Goal: Transaction & Acquisition: Purchase product/service

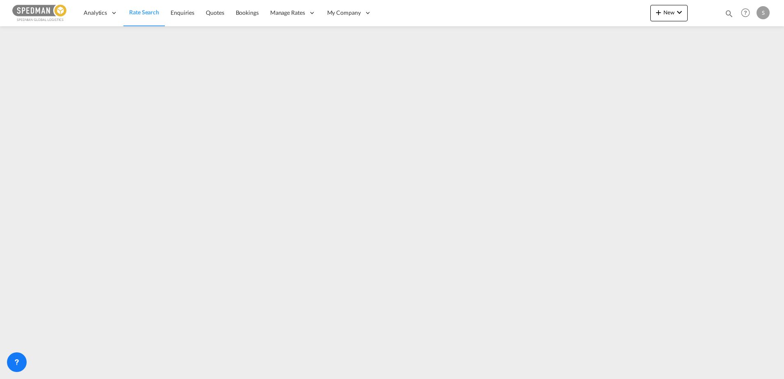
click at [133, 14] on span "Rate Search" at bounding box center [144, 12] width 30 height 7
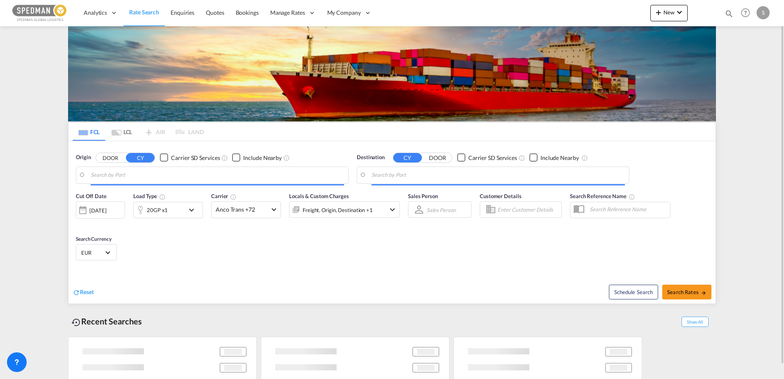
click at [129, 171] on input "Search by Port" at bounding box center [217, 175] width 253 height 12
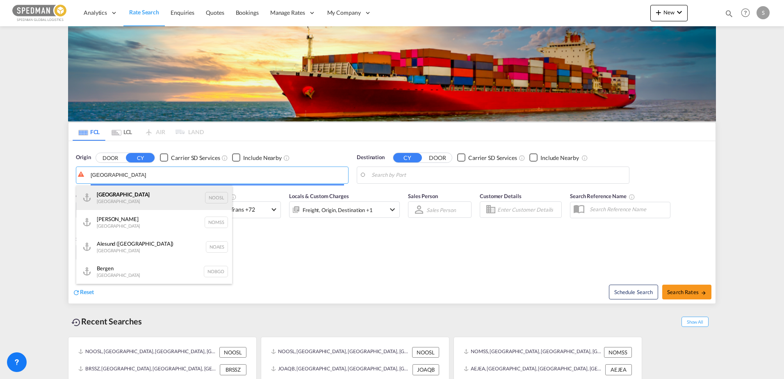
click at [128, 192] on body "Analytics Dashboard Rate Search Enquiries Quotes Bookings" at bounding box center [392, 189] width 784 height 379
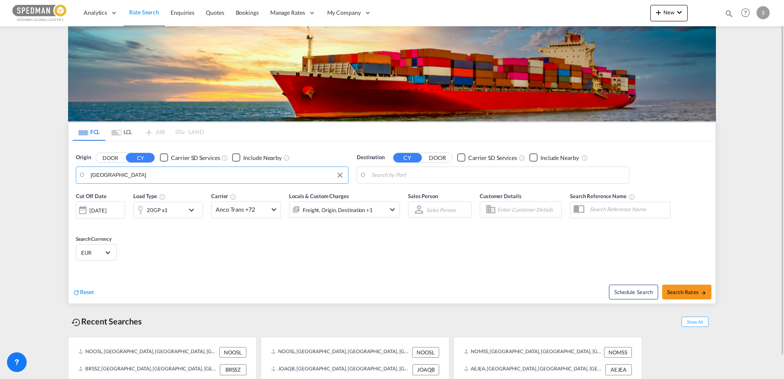
click at [129, 167] on md-input-container "[GEOGRAPHIC_DATA]" at bounding box center [212, 175] width 272 height 16
click at [129, 171] on body "Analytics Dashboard Rate Search Enquiries Quotes Bookings" at bounding box center [392, 189] width 784 height 379
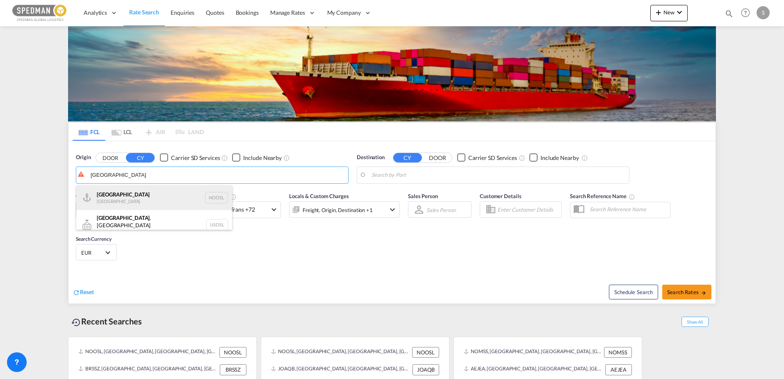
click at [113, 200] on div "[GEOGRAPHIC_DATA] [GEOGRAPHIC_DATA] NOOSL" at bounding box center [154, 197] width 156 height 25
type input "[GEOGRAPHIC_DATA], NOOSL"
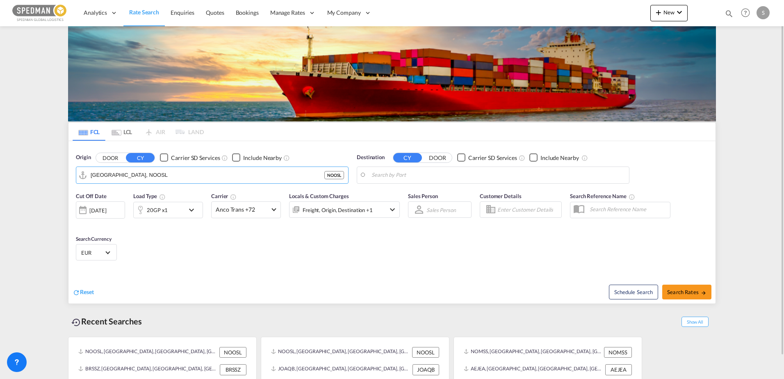
click at [438, 180] on body "Analytics Dashboard Rate Search Enquiries Quotes Bookings" at bounding box center [392, 189] width 784 height 379
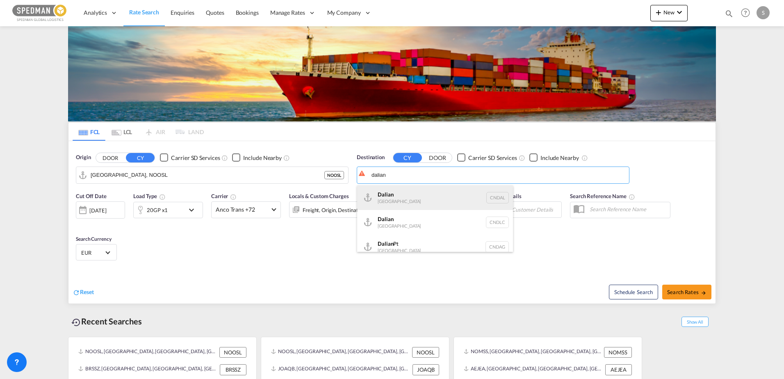
click at [413, 192] on div "Dalian [GEOGRAPHIC_DATA] [GEOGRAPHIC_DATA]" at bounding box center [435, 197] width 156 height 25
type input "Dalian, [GEOGRAPHIC_DATA]"
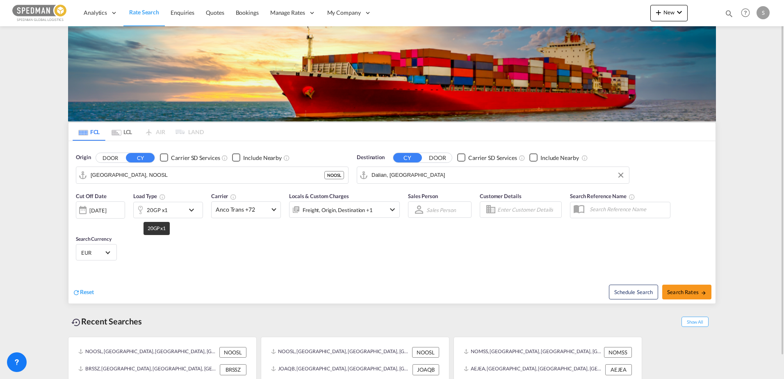
click at [147, 209] on div "20GP x1" at bounding box center [157, 209] width 21 height 11
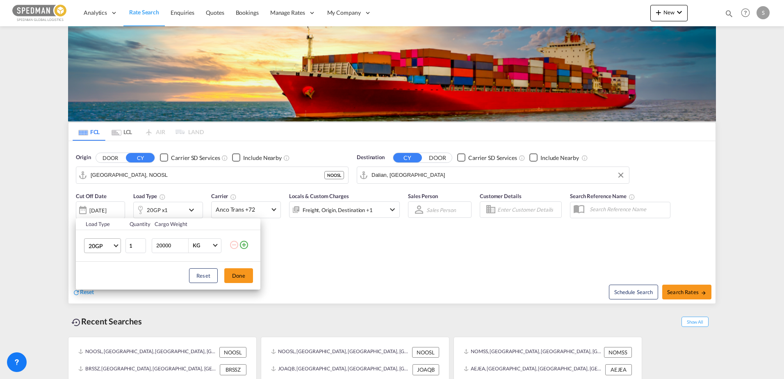
click at [117, 248] on md-select-value "20GP" at bounding box center [104, 246] width 33 height 14
click at [111, 299] on md-option "20OT" at bounding box center [110, 302] width 56 height 20
click at [236, 273] on button "Done" at bounding box center [238, 275] width 29 height 15
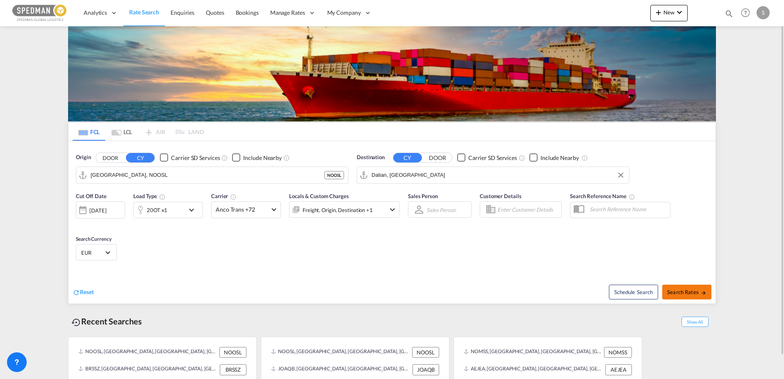
click at [691, 296] on button "Search Rates" at bounding box center [686, 292] width 49 height 15
type input "NOOSL to [GEOGRAPHIC_DATA] / [DATE]"
